Goal: Information Seeking & Learning: Learn about a topic

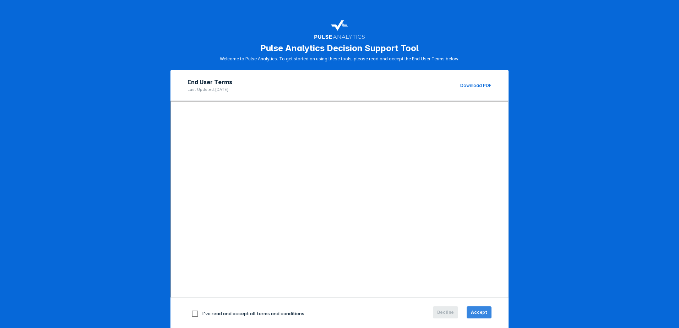
click at [483, 314] on span "Accept" at bounding box center [479, 312] width 16 height 6
click at [477, 313] on span "Accept" at bounding box center [479, 312] width 16 height 6
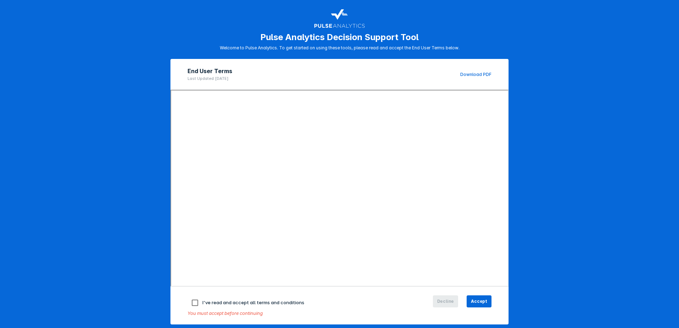
scroll to position [16, 0]
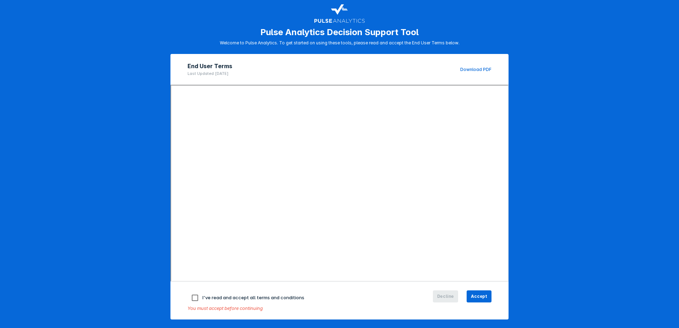
click at [194, 299] on input "checkbox" at bounding box center [195, 298] width 15 height 15
checkbox input "true"
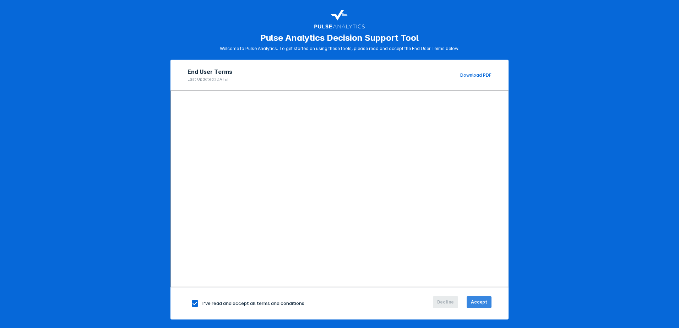
click at [479, 303] on span "Accept" at bounding box center [479, 302] width 16 height 6
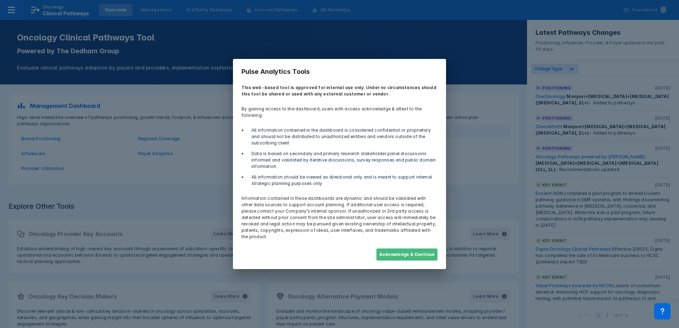
click at [401, 249] on button "Acknowledge & Continue" at bounding box center [406, 255] width 61 height 12
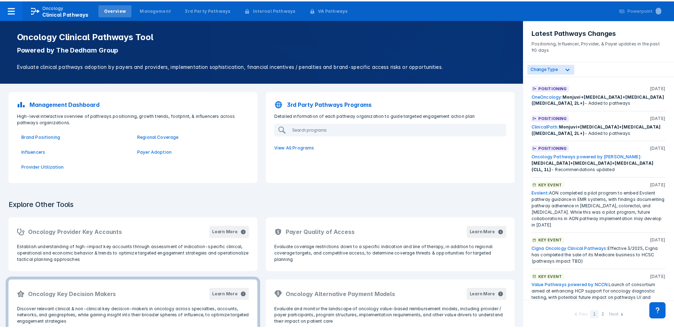
scroll to position [0, 0]
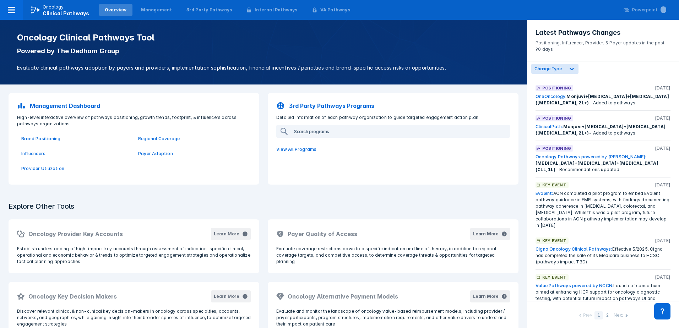
click at [301, 131] on input "search" at bounding box center [397, 131] width 213 height 11
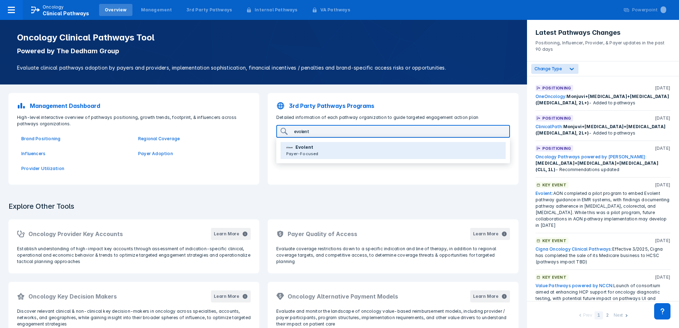
type input "evolent"
click at [305, 148] on p "Evolent" at bounding box center [304, 147] width 18 height 6
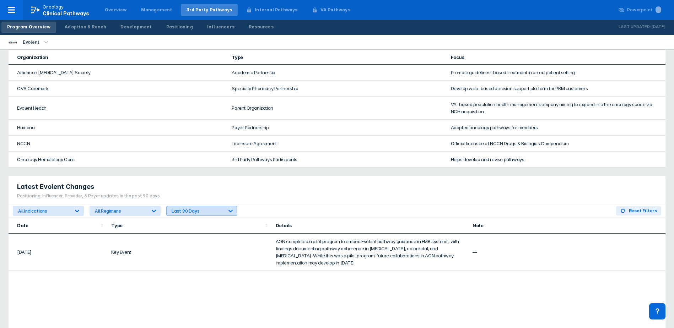
scroll to position [320, 0]
click at [79, 206] on icon at bounding box center [77, 209] width 7 height 7
click at [78, 209] on icon at bounding box center [77, 210] width 4 height 2
click at [154, 209] on icon at bounding box center [154, 210] width 4 height 2
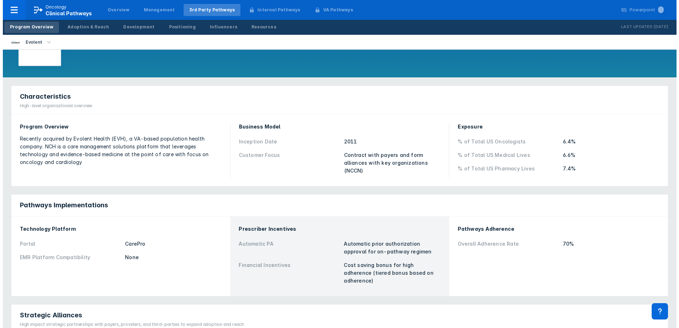
scroll to position [0, 0]
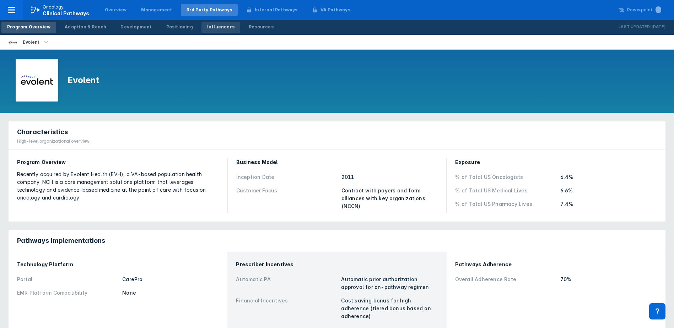
click at [207, 27] on div "Influencers" at bounding box center [220, 27] width 27 height 6
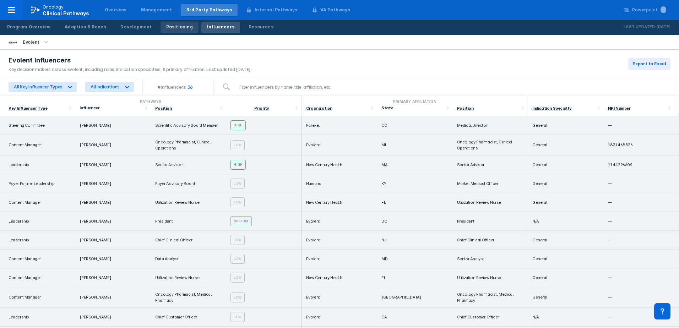
click at [172, 27] on div "Positioning" at bounding box center [179, 27] width 27 height 6
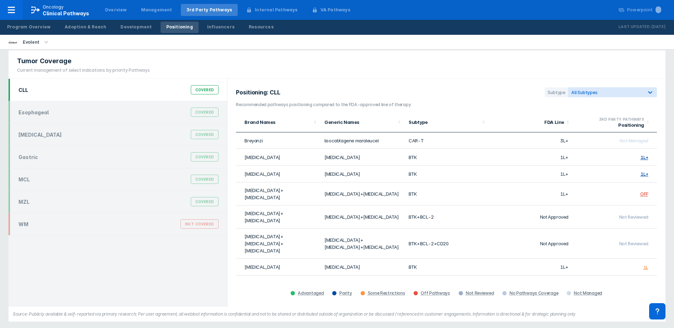
scroll to position [10, 0]
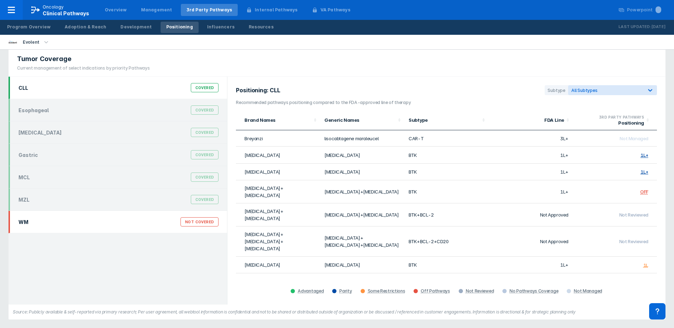
click at [51, 219] on div "WM Not Covered" at bounding box center [118, 221] width 208 height 13
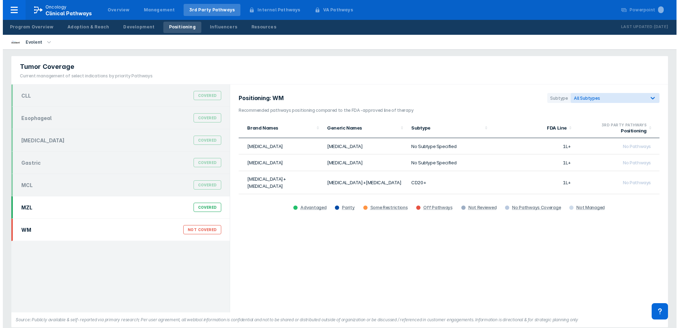
scroll to position [0, 0]
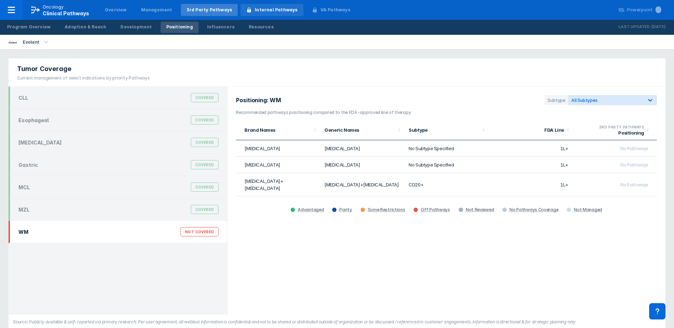
click at [265, 10] on div "Internal Pathways" at bounding box center [276, 10] width 43 height 6
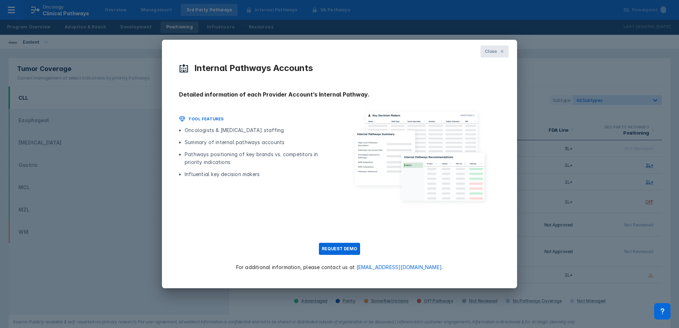
click at [501, 50] on icon at bounding box center [502, 51] width 4 height 4
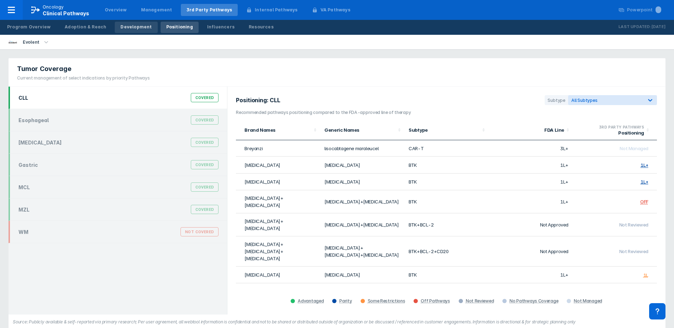
click at [125, 28] on div "Development" at bounding box center [135, 27] width 31 height 6
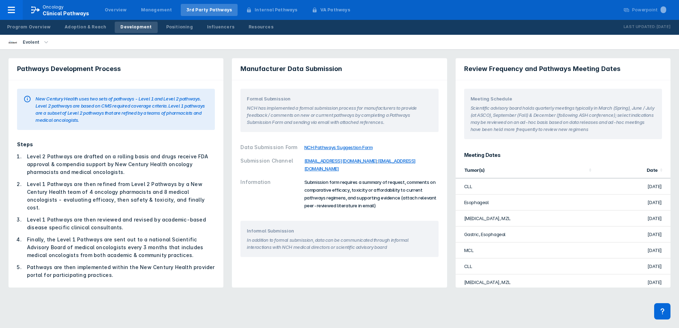
click at [45, 42] on icon "button" at bounding box center [46, 42] width 4 height 2
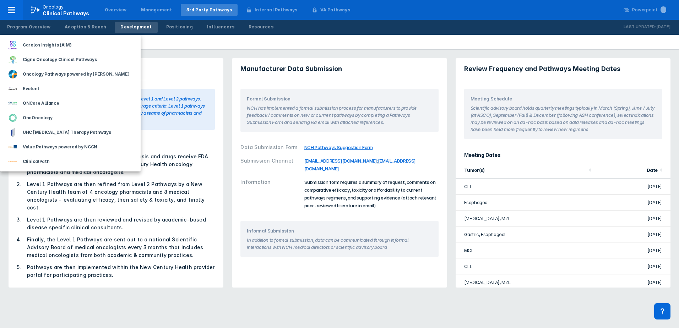
click at [200, 45] on div at bounding box center [339, 164] width 679 height 328
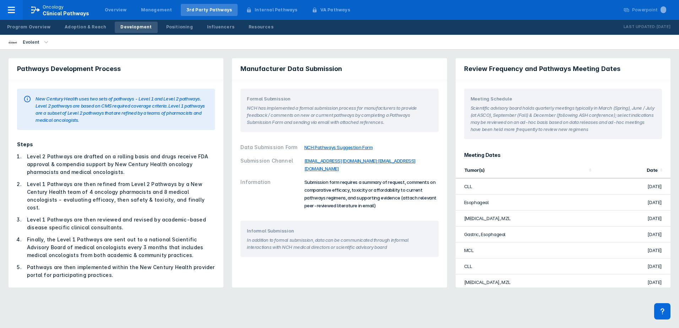
click at [44, 42] on icon "button" at bounding box center [46, 42] width 8 height 8
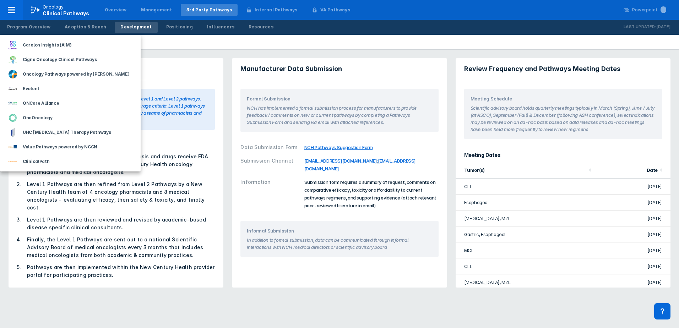
click at [158, 43] on div at bounding box center [339, 164] width 679 height 328
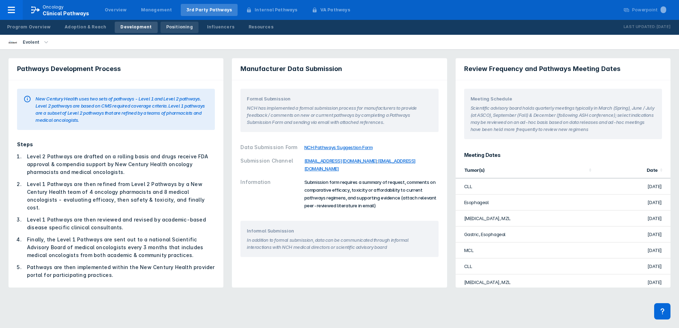
click at [166, 29] on div "Positioning" at bounding box center [179, 27] width 27 height 6
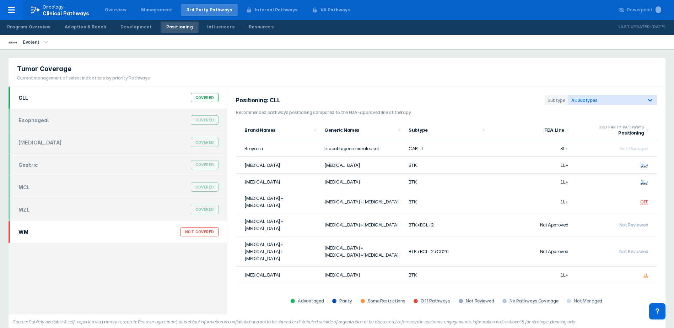
click at [130, 234] on div "WM Not Covered" at bounding box center [118, 231] width 208 height 13
